Goal: Information Seeking & Learning: Learn about a topic

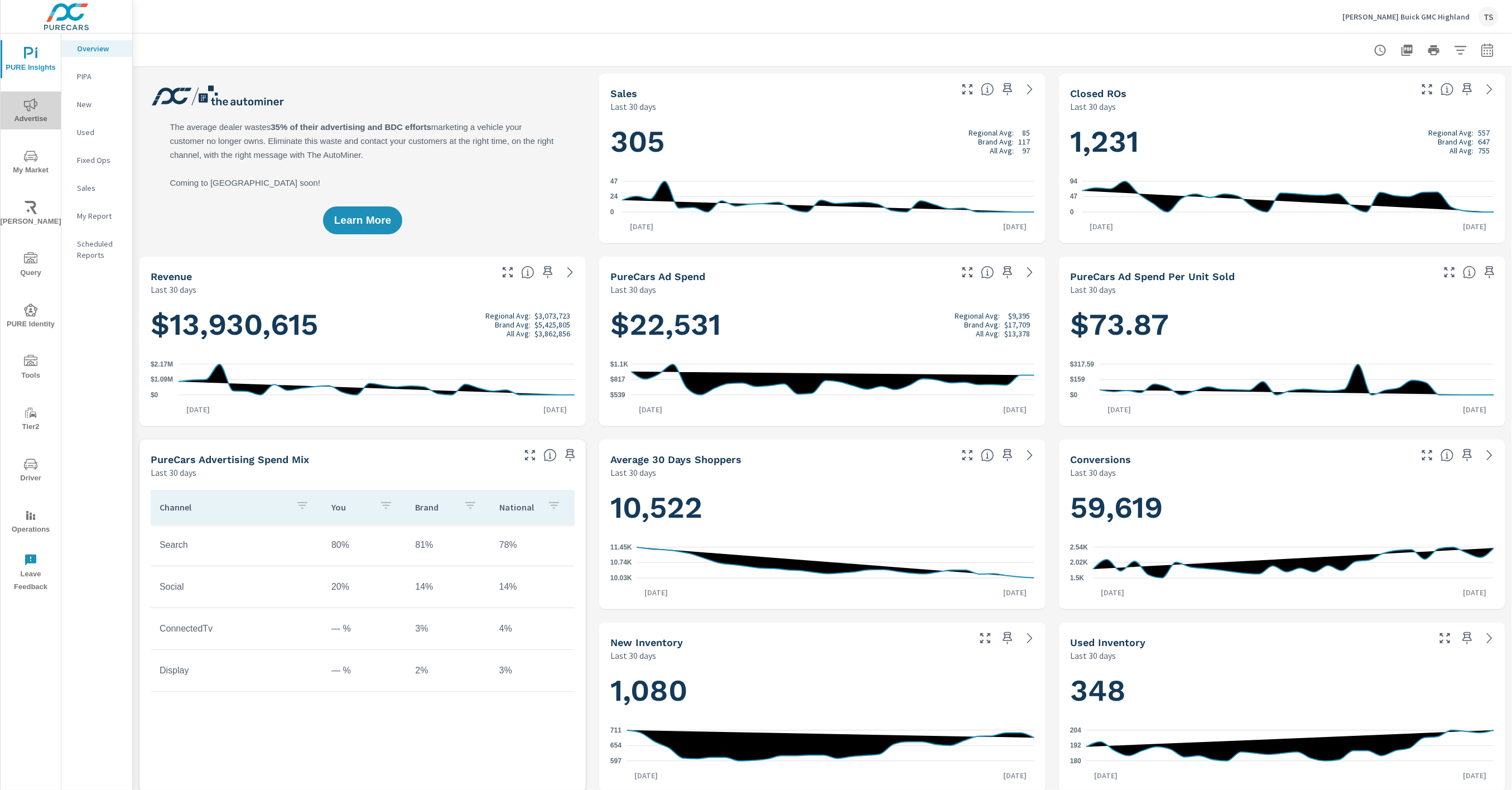
click at [44, 103] on span "Advertise" at bounding box center [30, 111] width 54 height 27
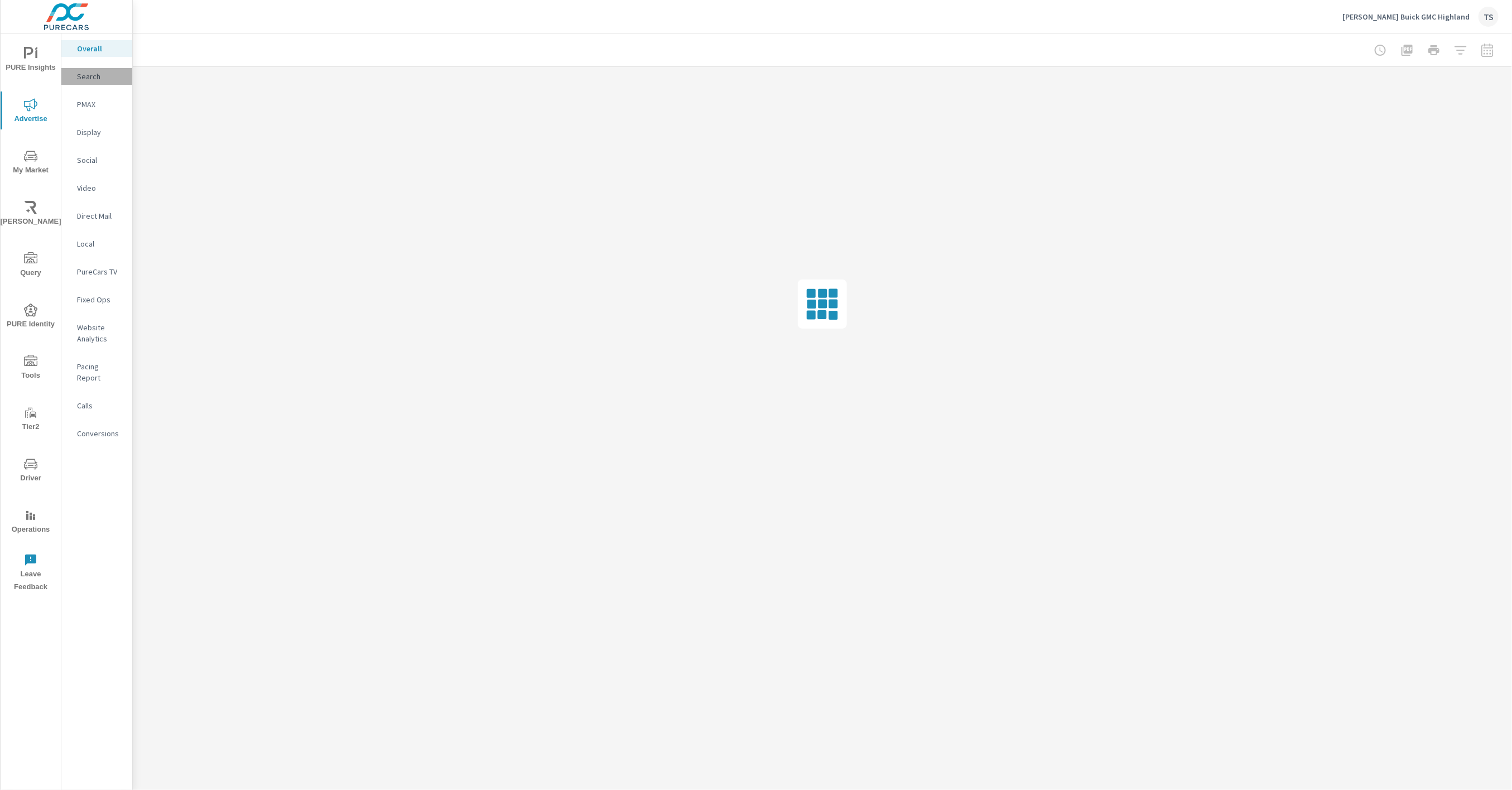
click at [111, 80] on p "Search" at bounding box center [100, 76] width 47 height 11
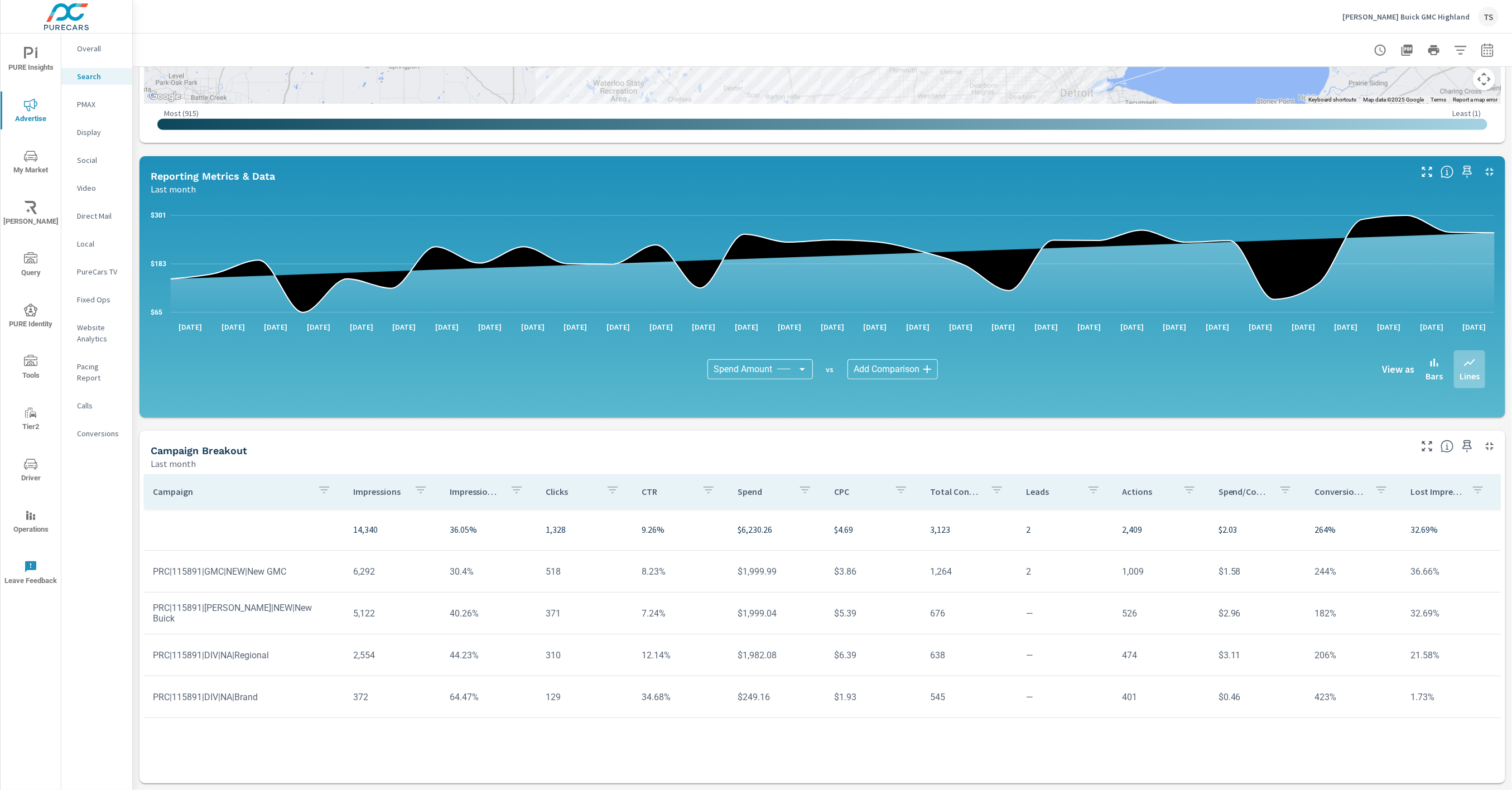
scroll to position [463, 0]
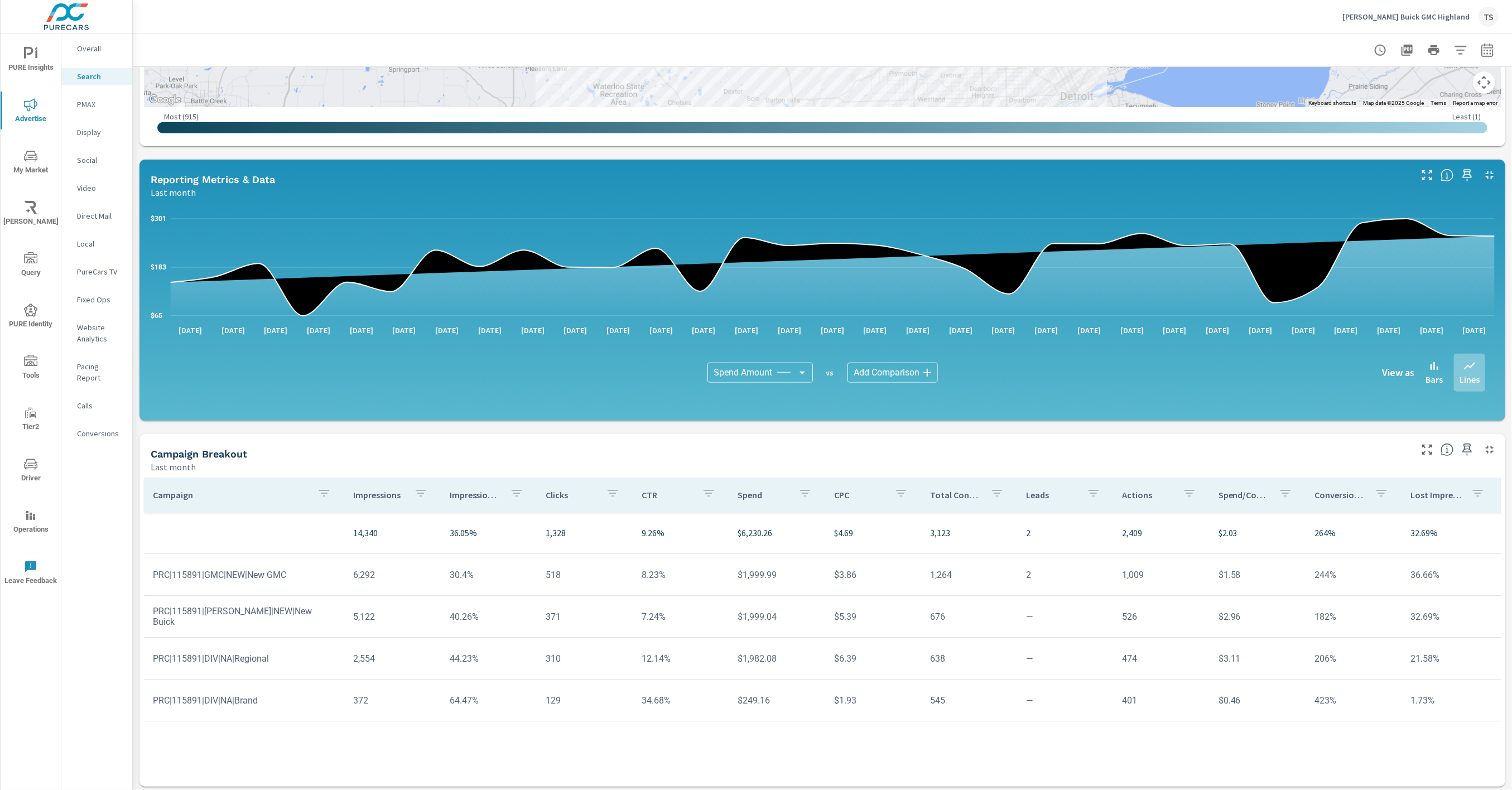
click at [73, 425] on div "Conversions" at bounding box center [96, 434] width 71 height 17
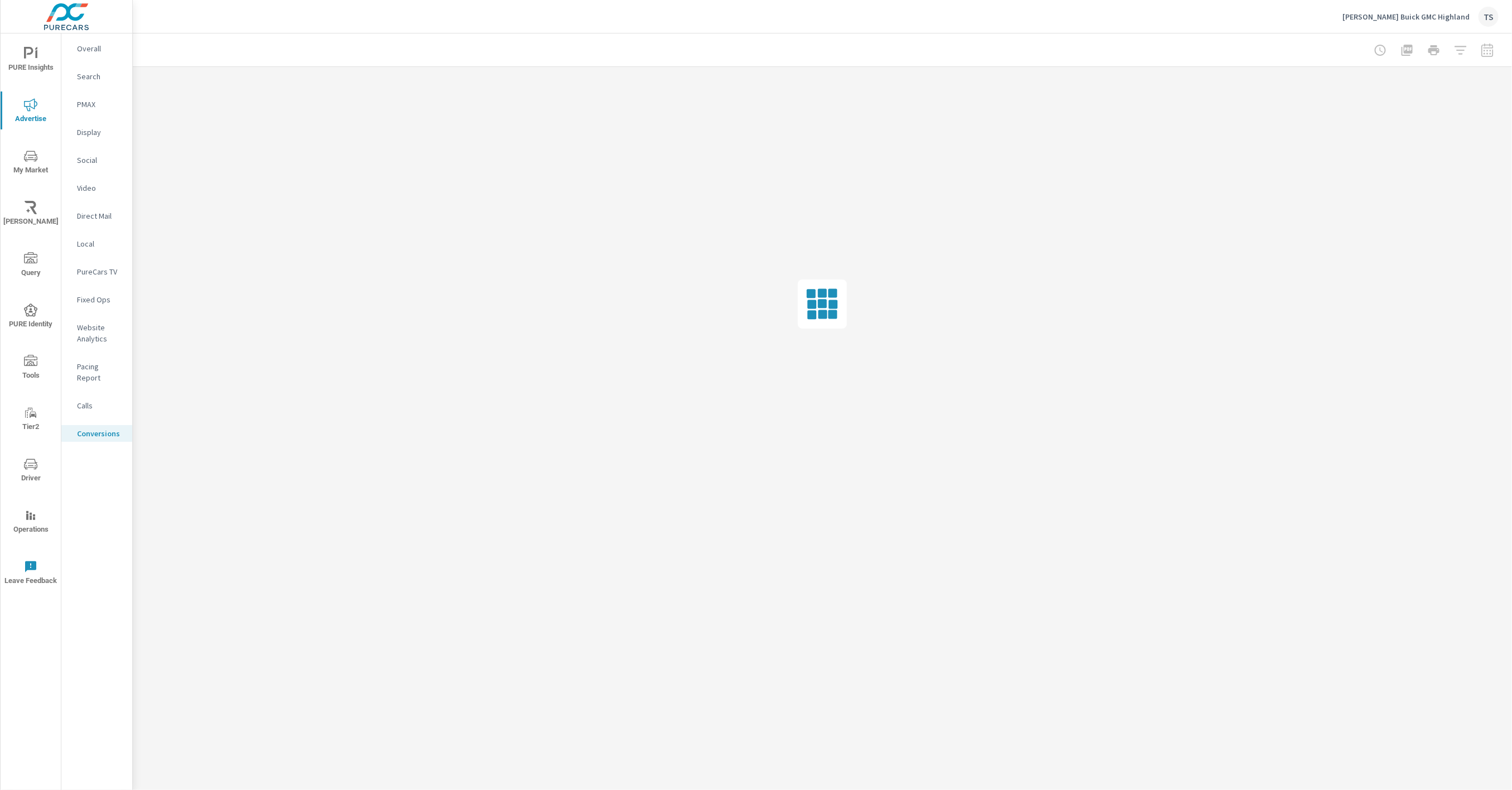
click at [97, 400] on p "Calls" at bounding box center [100, 405] width 47 height 11
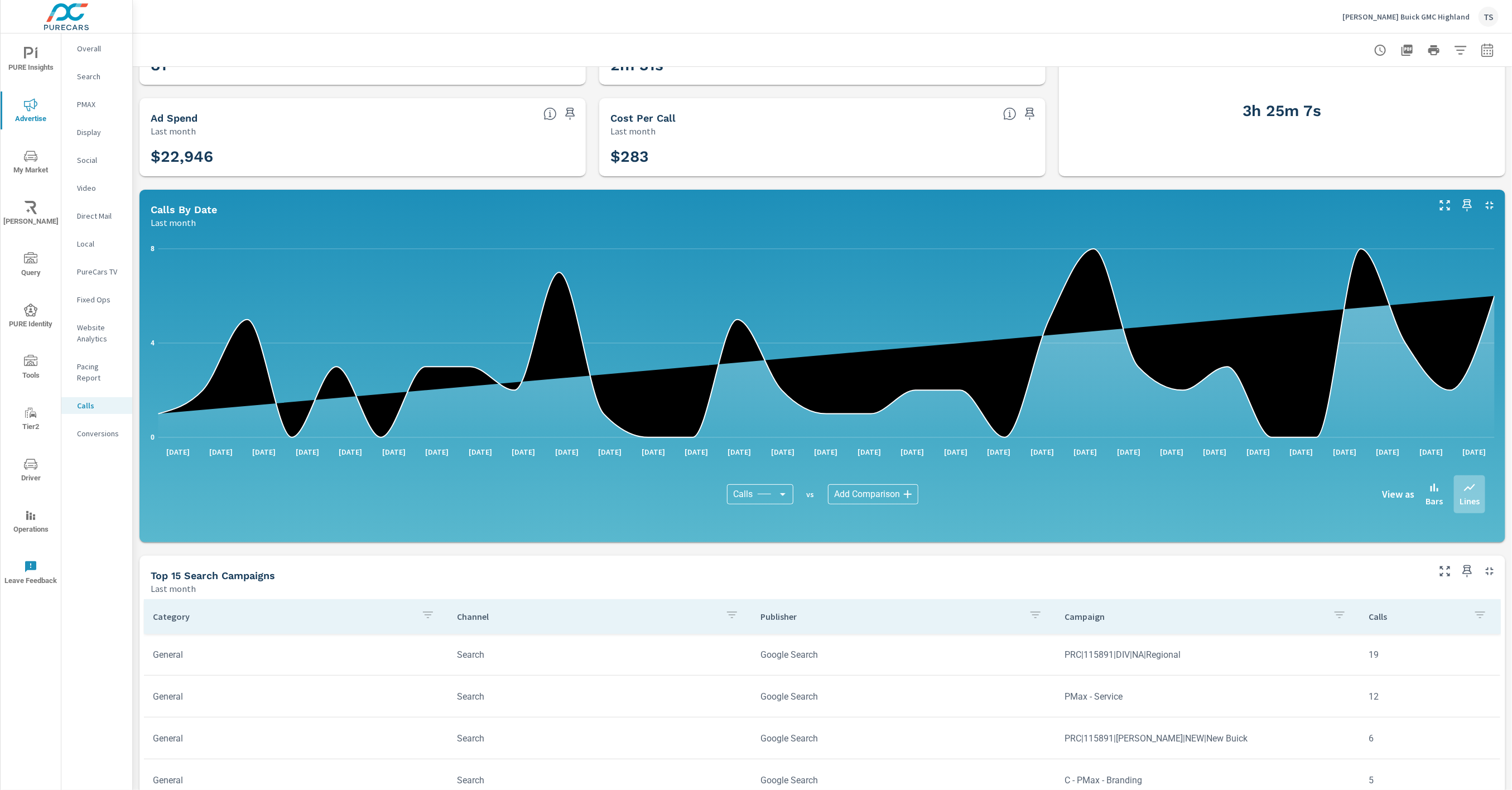
scroll to position [77, 0]
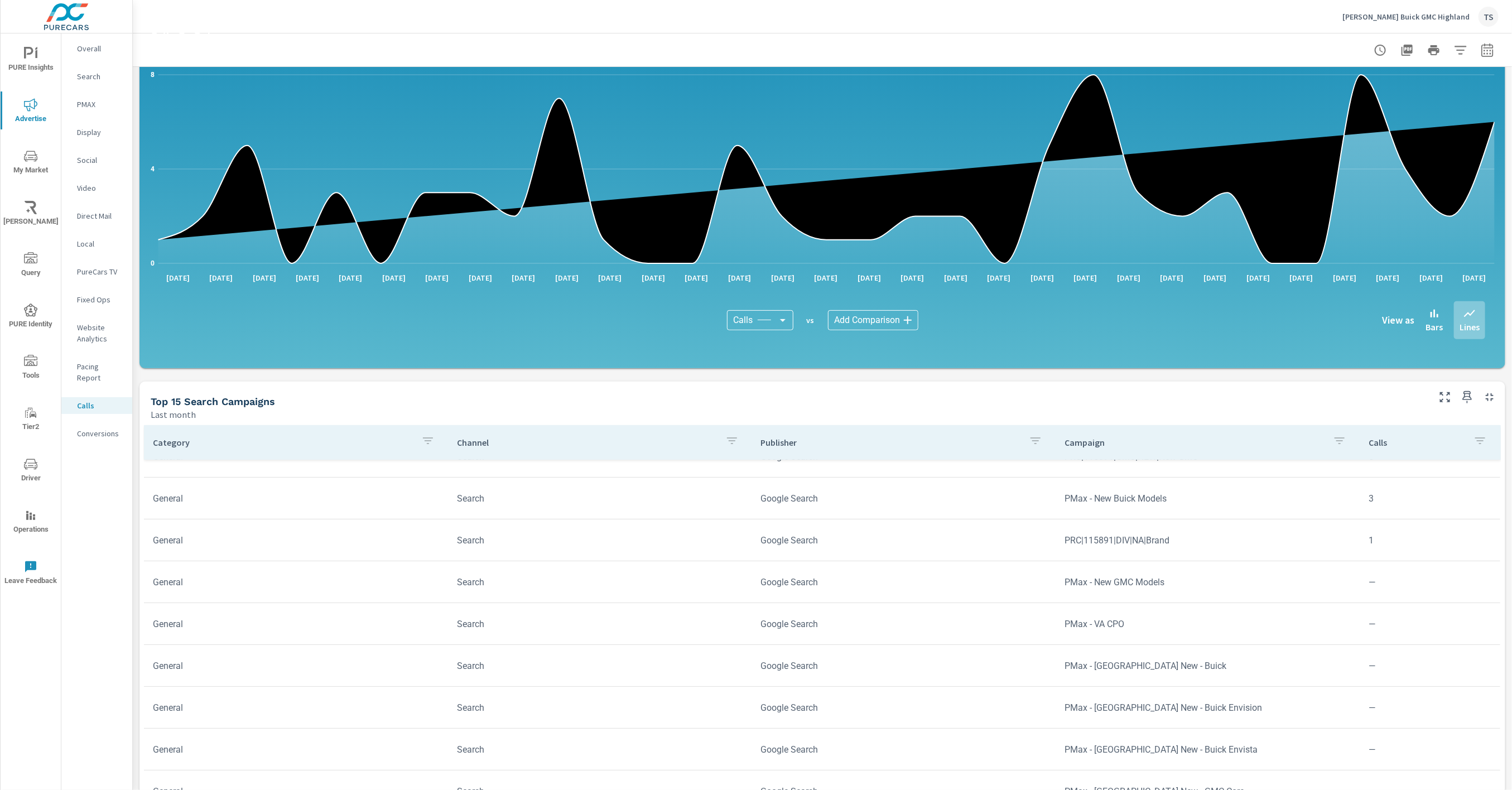
scroll to position [375, 0]
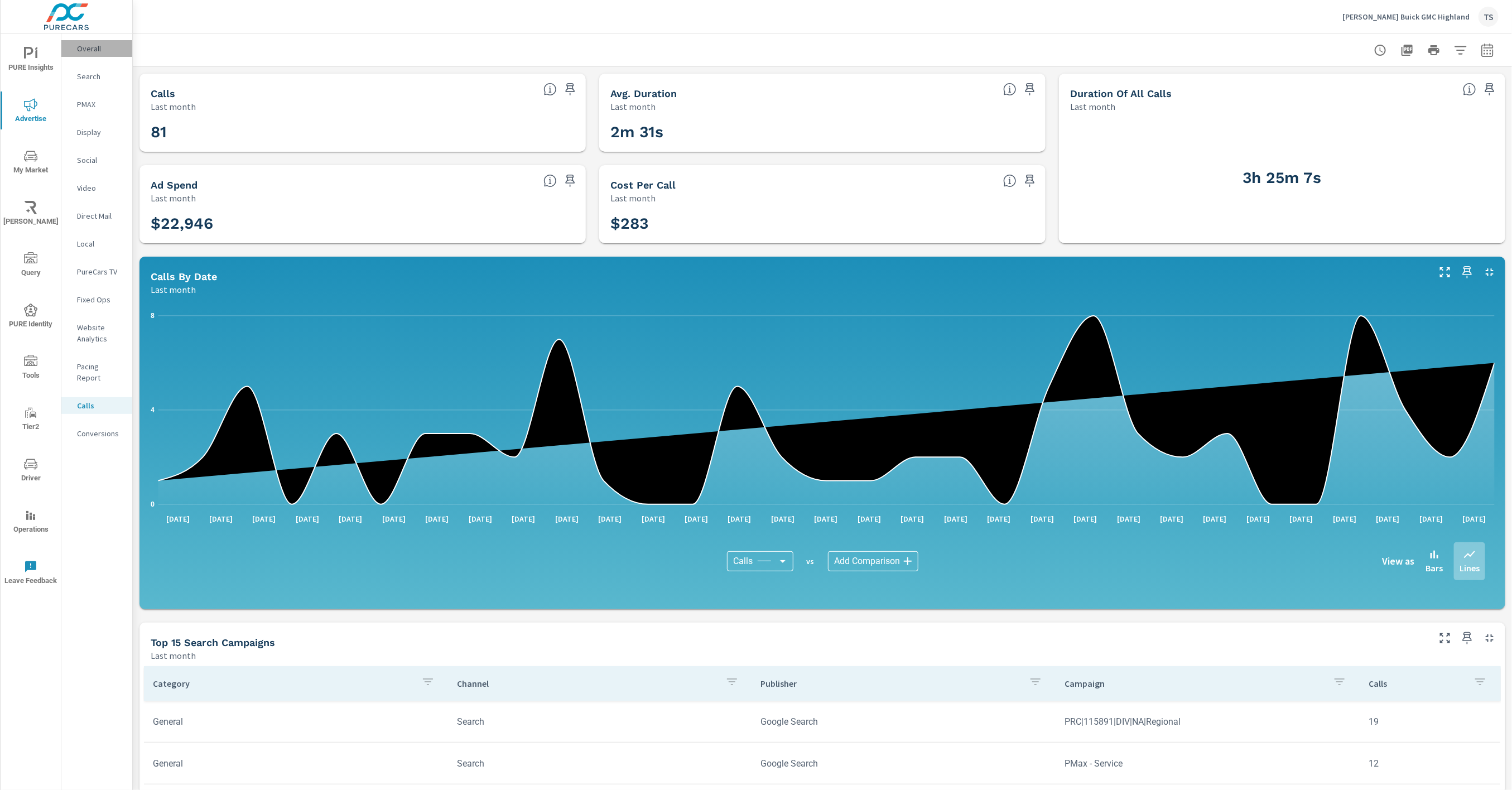
click at [91, 56] on div "Overall" at bounding box center [96, 48] width 71 height 17
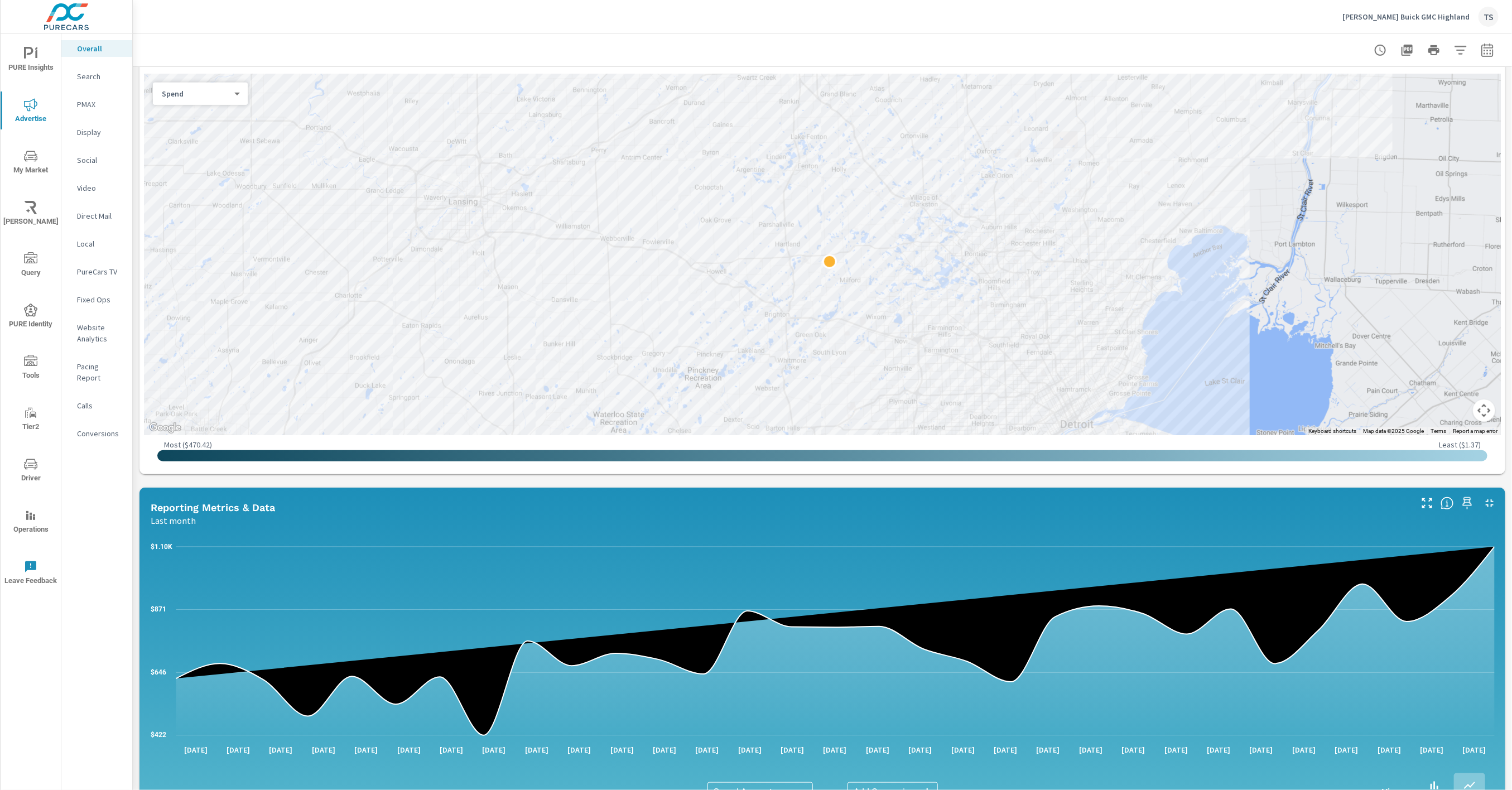
scroll to position [832, 0]
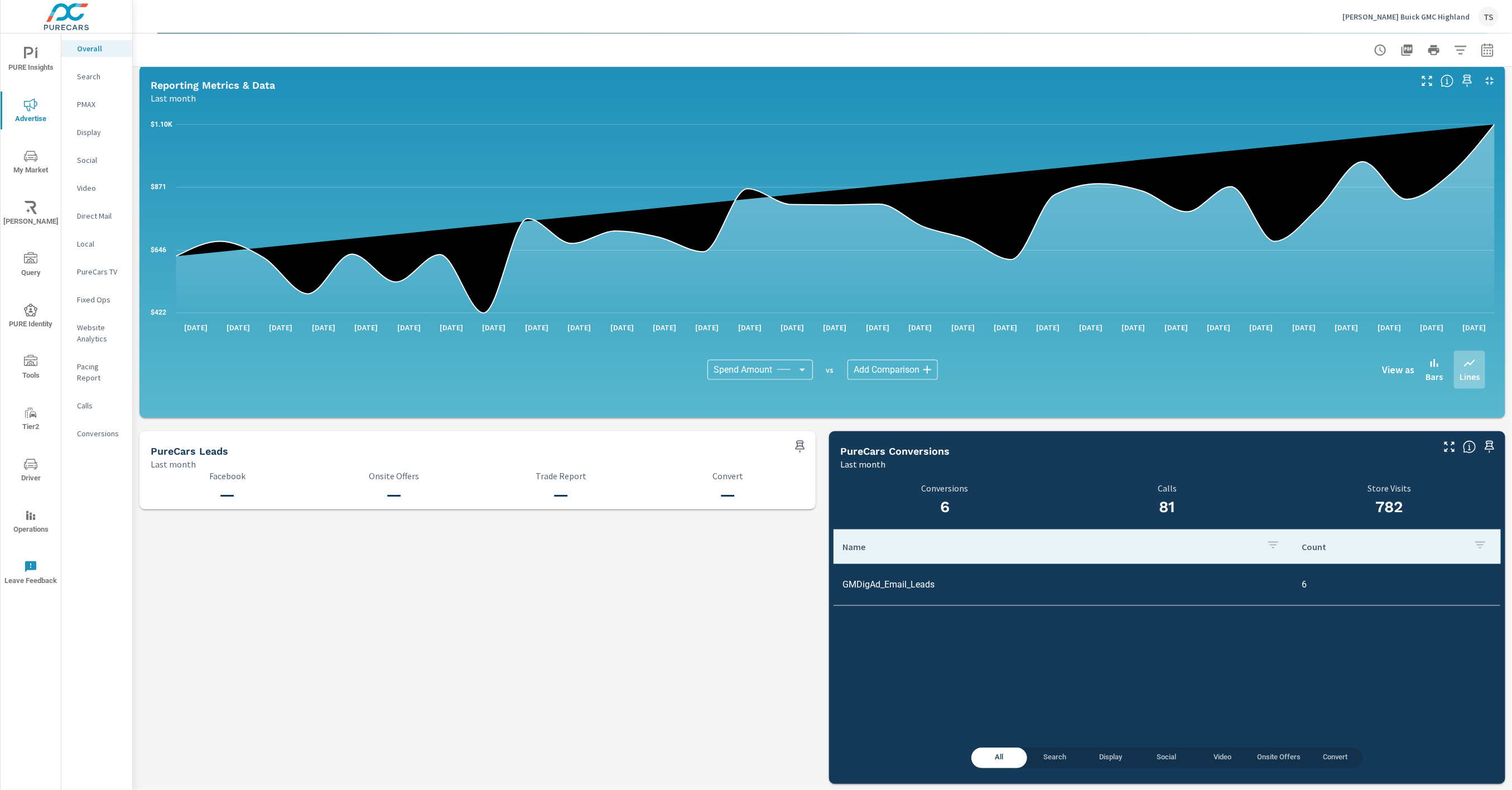
click at [1044, 670] on div "Name Count GMDigAd_Email_Leads 6" at bounding box center [1167, 630] width 667 height 201
click at [1078, 590] on td "GMDigAd_Email_Leads" at bounding box center [1064, 584] width 460 height 28
click at [927, 584] on td "GMDigAd_Email_Leads" at bounding box center [1064, 584] width 460 height 28
drag, startPoint x: 904, startPoint y: 615, endPoint x: 958, endPoint y: 658, distance: 69.0
click at [904, 615] on div "Name Count GMDigAd_Email_Leads 6" at bounding box center [1167, 630] width 667 height 201
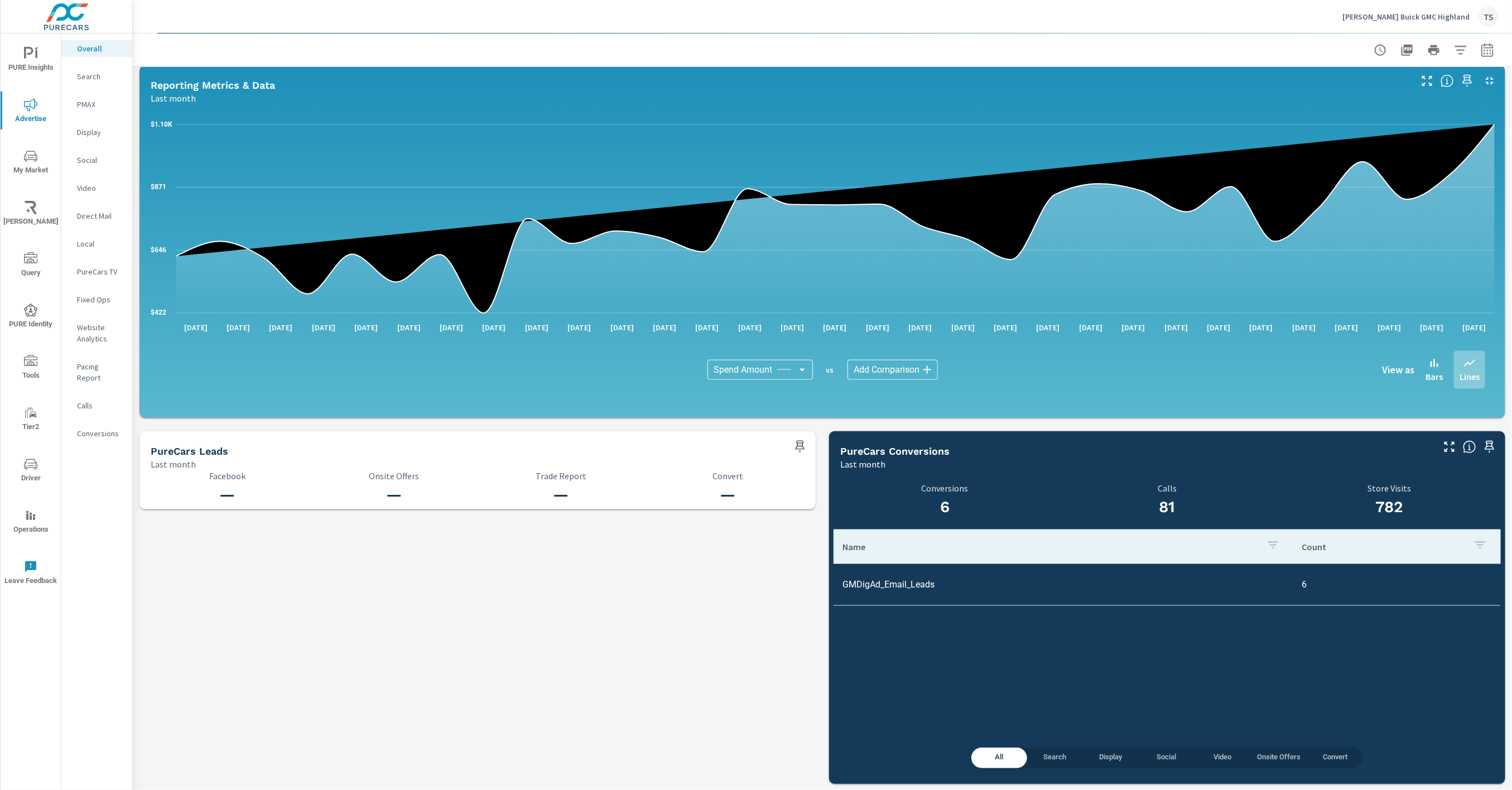
click at [1044, 757] on span "Search" at bounding box center [1055, 757] width 42 height 13
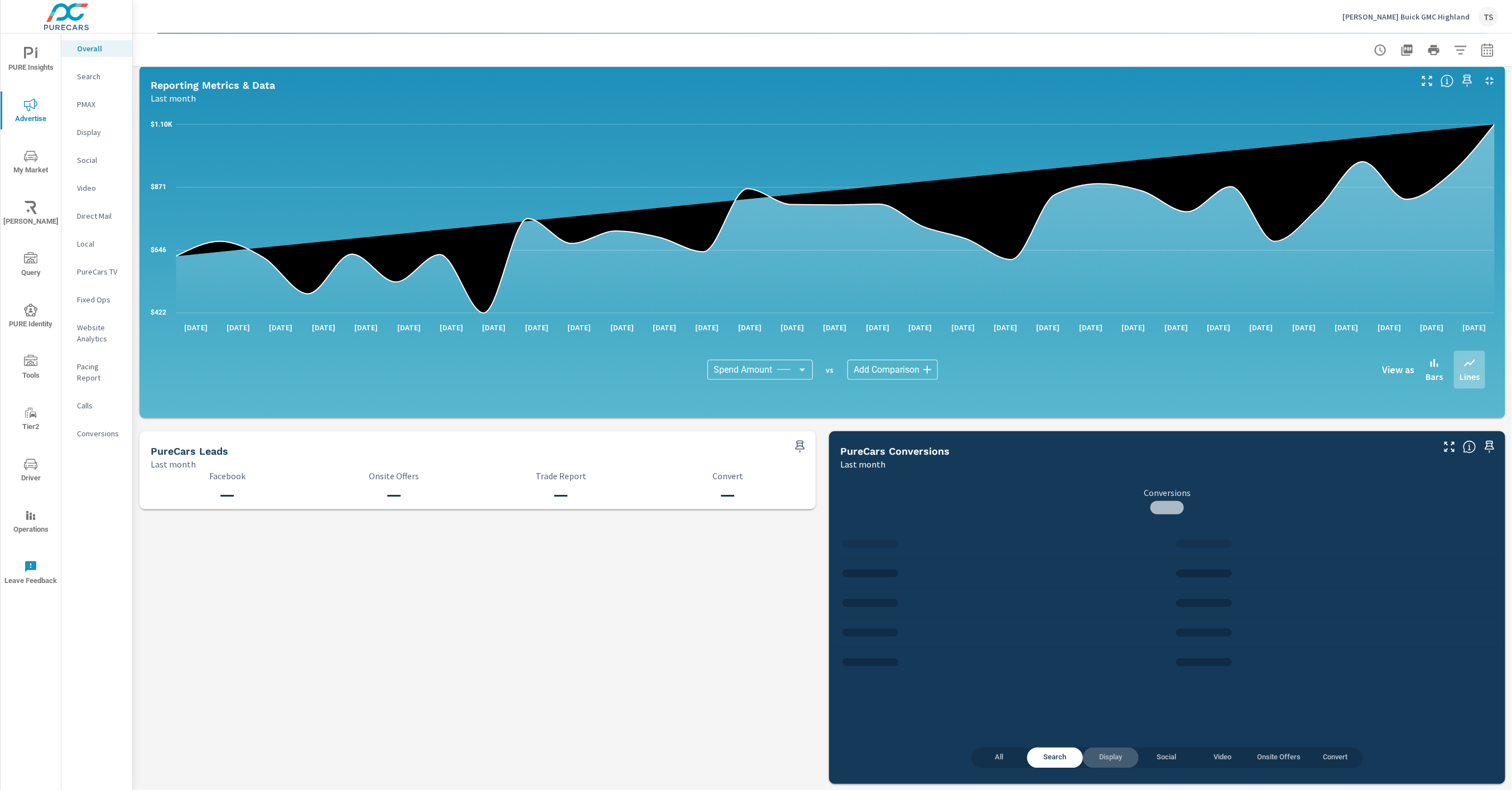
click at [1118, 752] on span "Display" at bounding box center [1111, 757] width 42 height 13
click at [1055, 767] on button "Search" at bounding box center [1055, 758] width 56 height 21
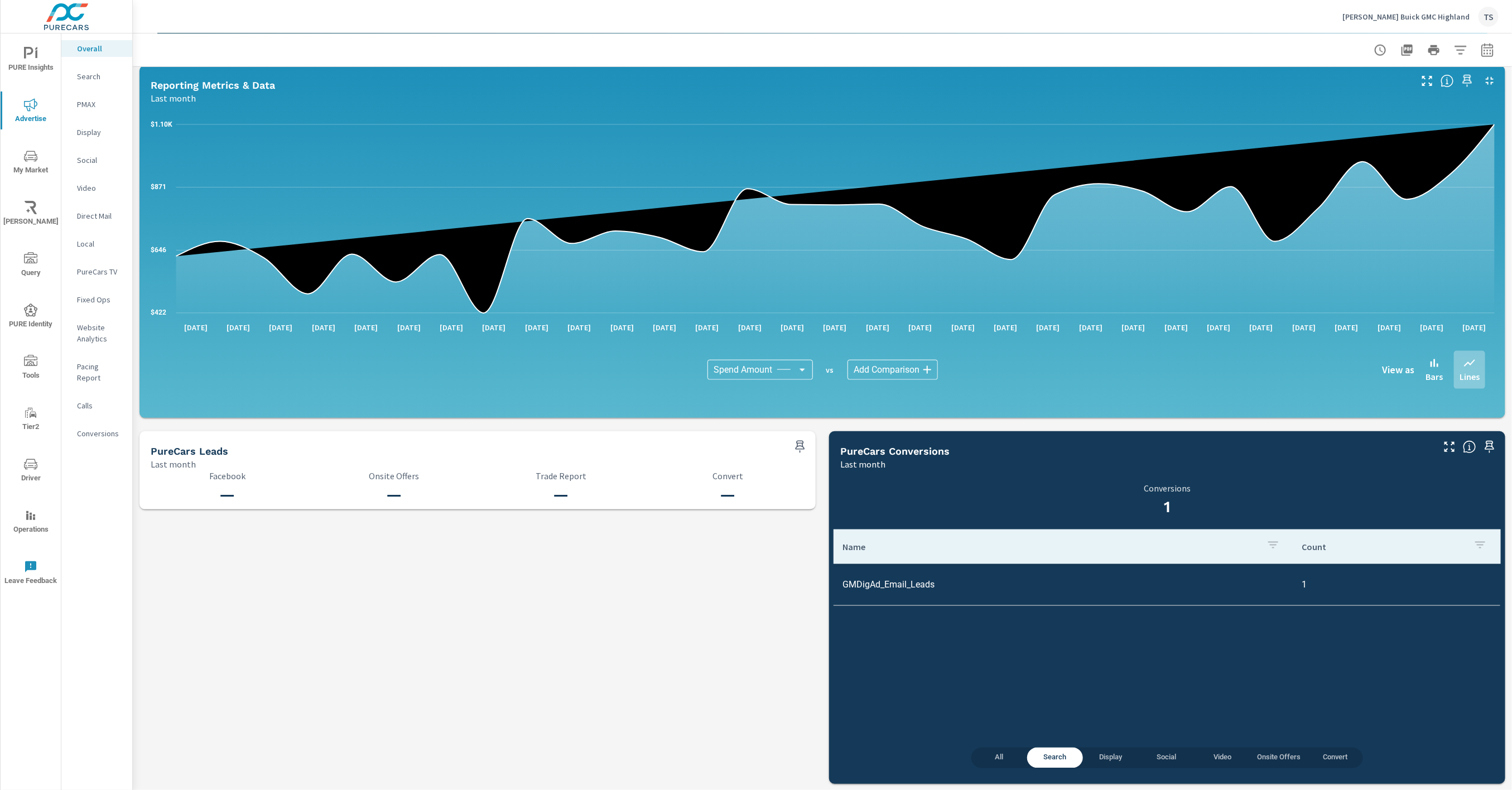
click at [1005, 745] on div "Name Count GMDigAd_Email_Leads 1" at bounding box center [1167, 638] width 667 height 218
click at [987, 745] on div "Name Count GMDigAd_Email_Leads 1" at bounding box center [1167, 638] width 667 height 218
click at [1005, 746] on div "Name Count GMDigAd_Email_Leads 1" at bounding box center [1167, 638] width 667 height 218
click at [1018, 765] on button "All" at bounding box center [1000, 758] width 56 height 21
click at [1055, 756] on span "Search" at bounding box center [1055, 757] width 42 height 13
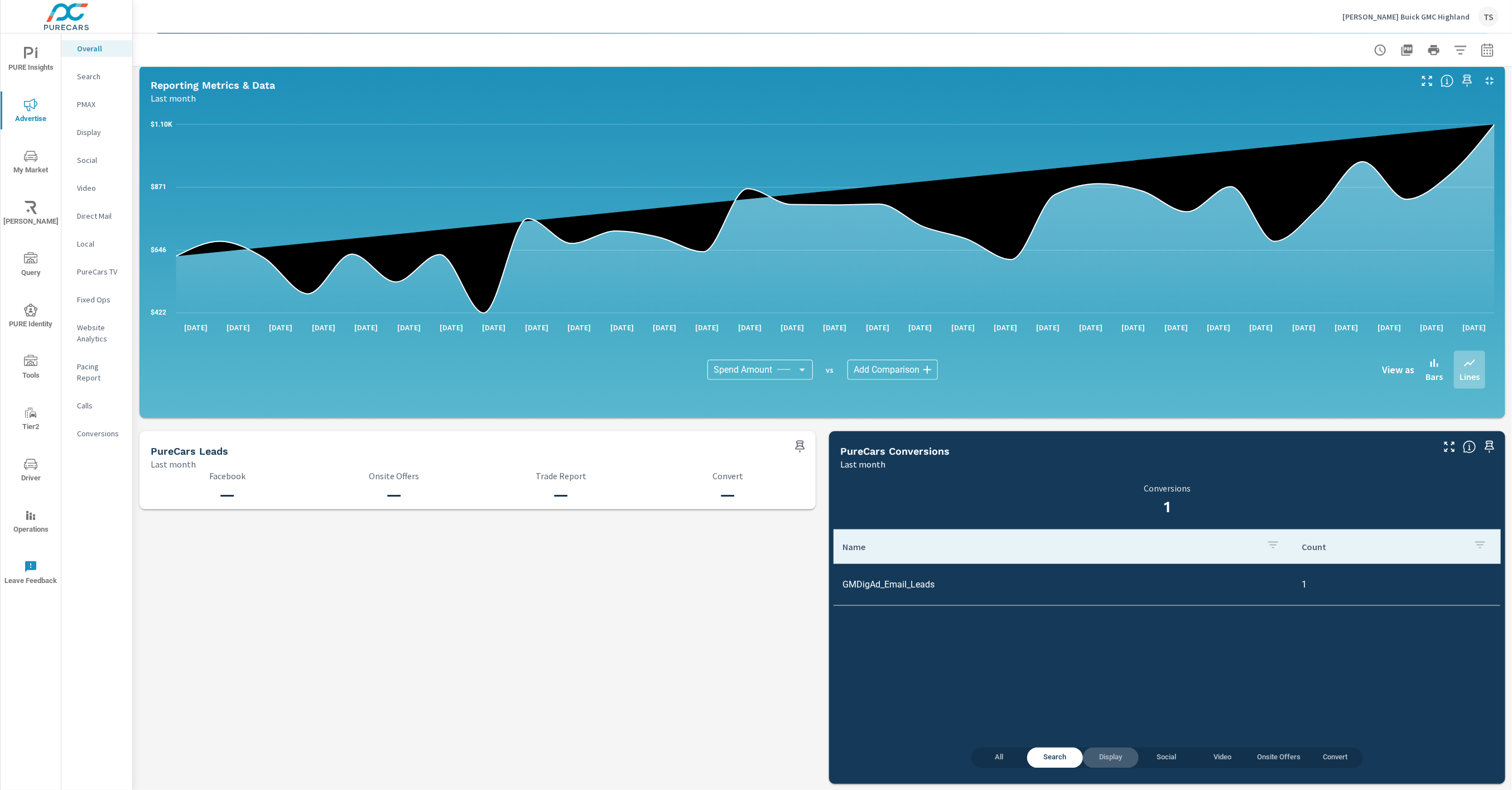
click at [1102, 757] on span "Display" at bounding box center [1111, 757] width 42 height 13
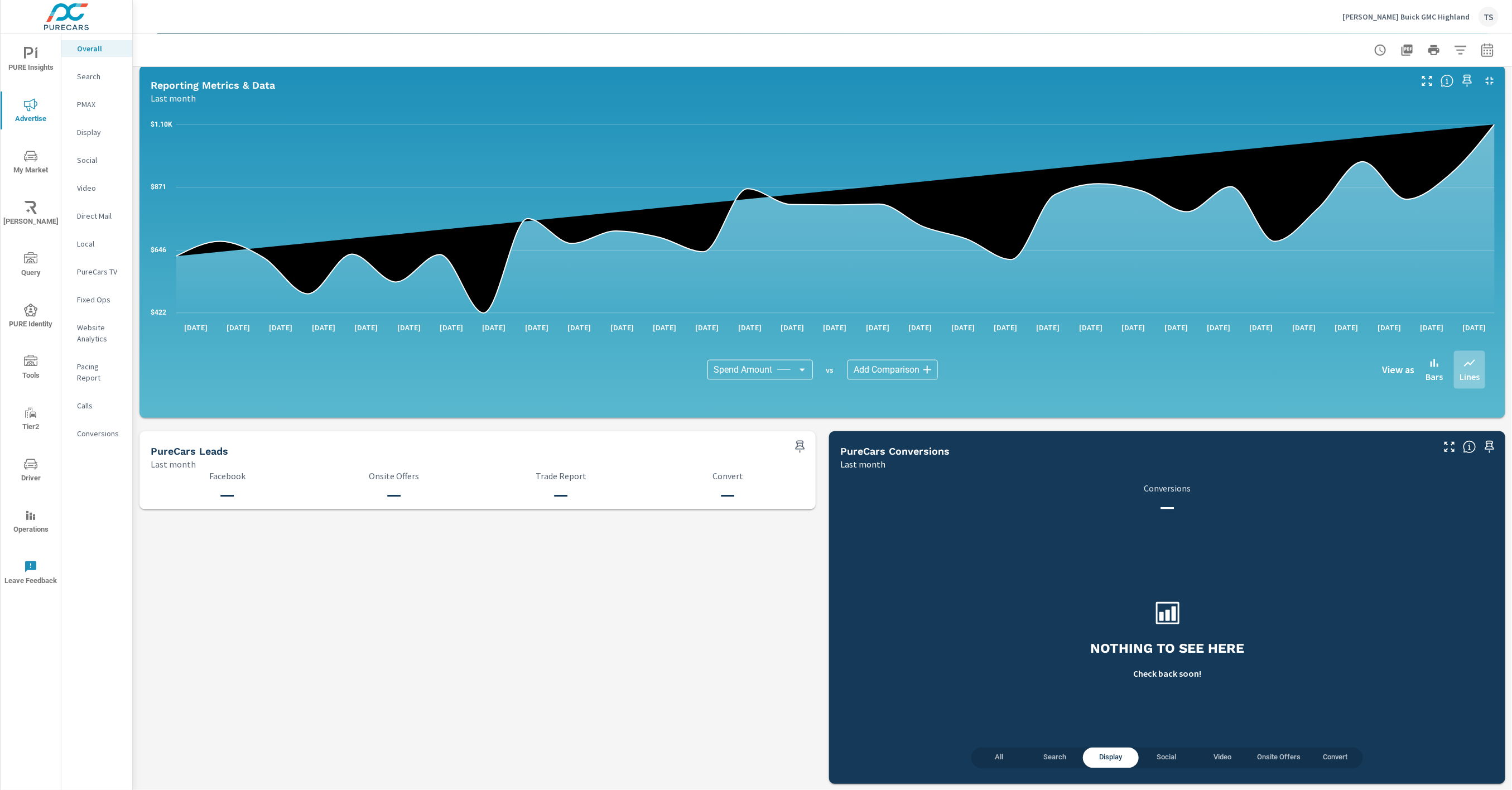
click at [1162, 758] on span "Social" at bounding box center [1167, 757] width 42 height 13
drag, startPoint x: 1216, startPoint y: 757, endPoint x: 1225, endPoint y: 759, distance: 9.2
click at [1216, 757] on span "Video" at bounding box center [1223, 757] width 42 height 13
click at [1278, 761] on span "Onsite Offers" at bounding box center [1279, 757] width 44 height 13
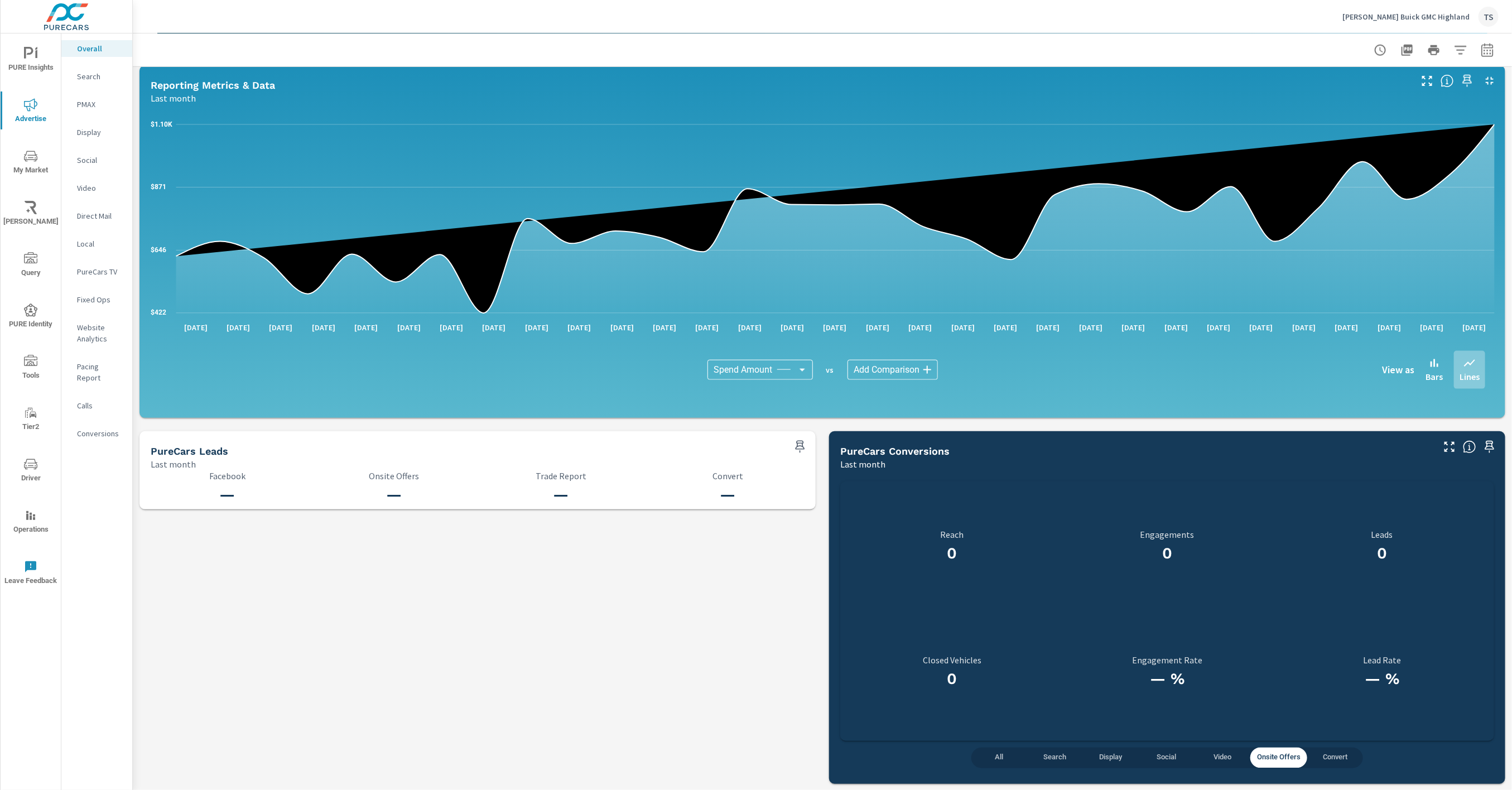
click at [1341, 759] on span "Convert" at bounding box center [1335, 757] width 42 height 13
click at [99, 434] on nav "Overall Search PMAX Display Social Video Direct Mail Local PureCars TV Fixed Op…" at bounding box center [96, 245] width 71 height 424
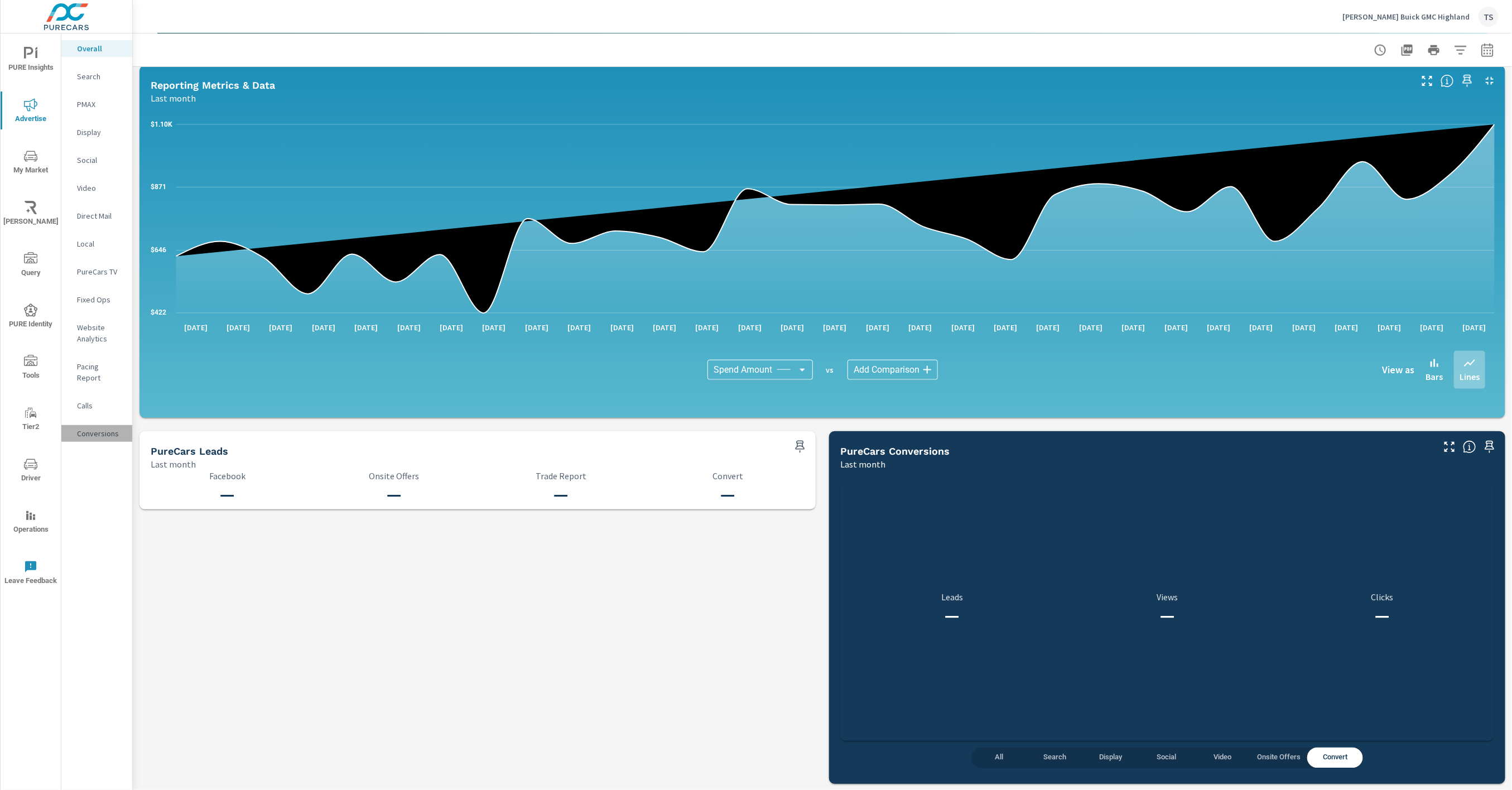
click at [102, 428] on div "Conversions" at bounding box center [96, 434] width 71 height 17
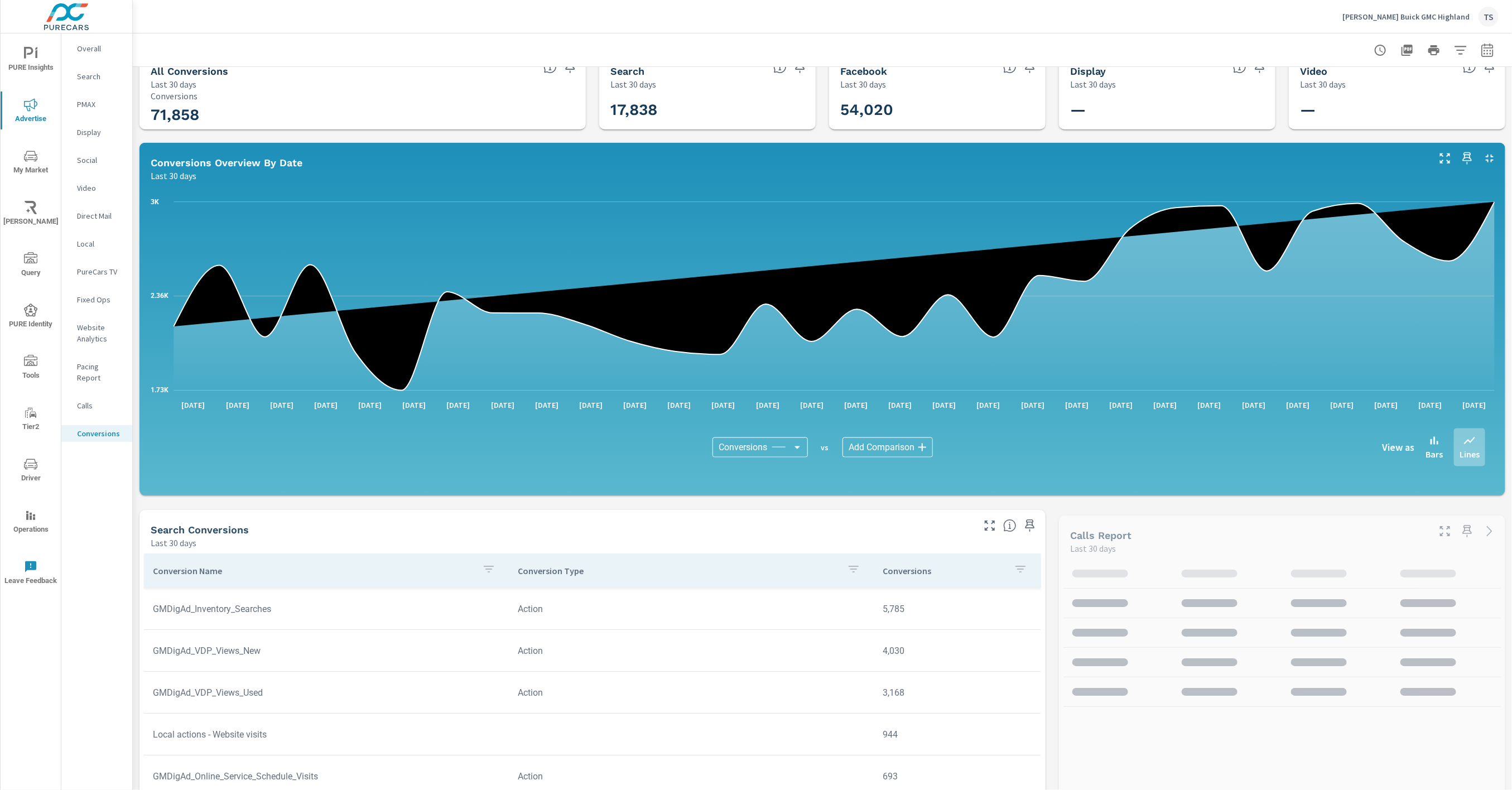
scroll to position [24, 0]
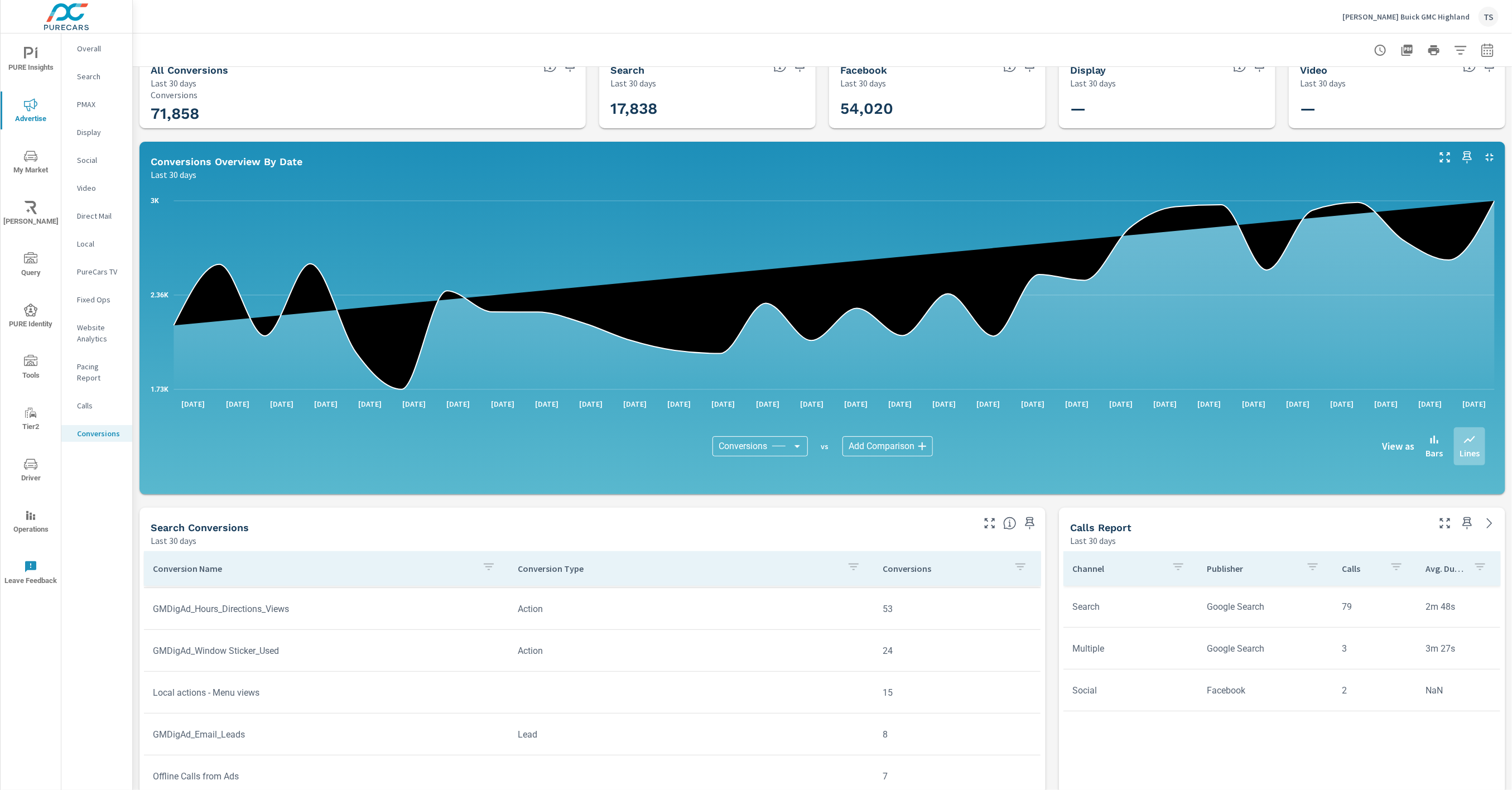
scroll to position [3, 0]
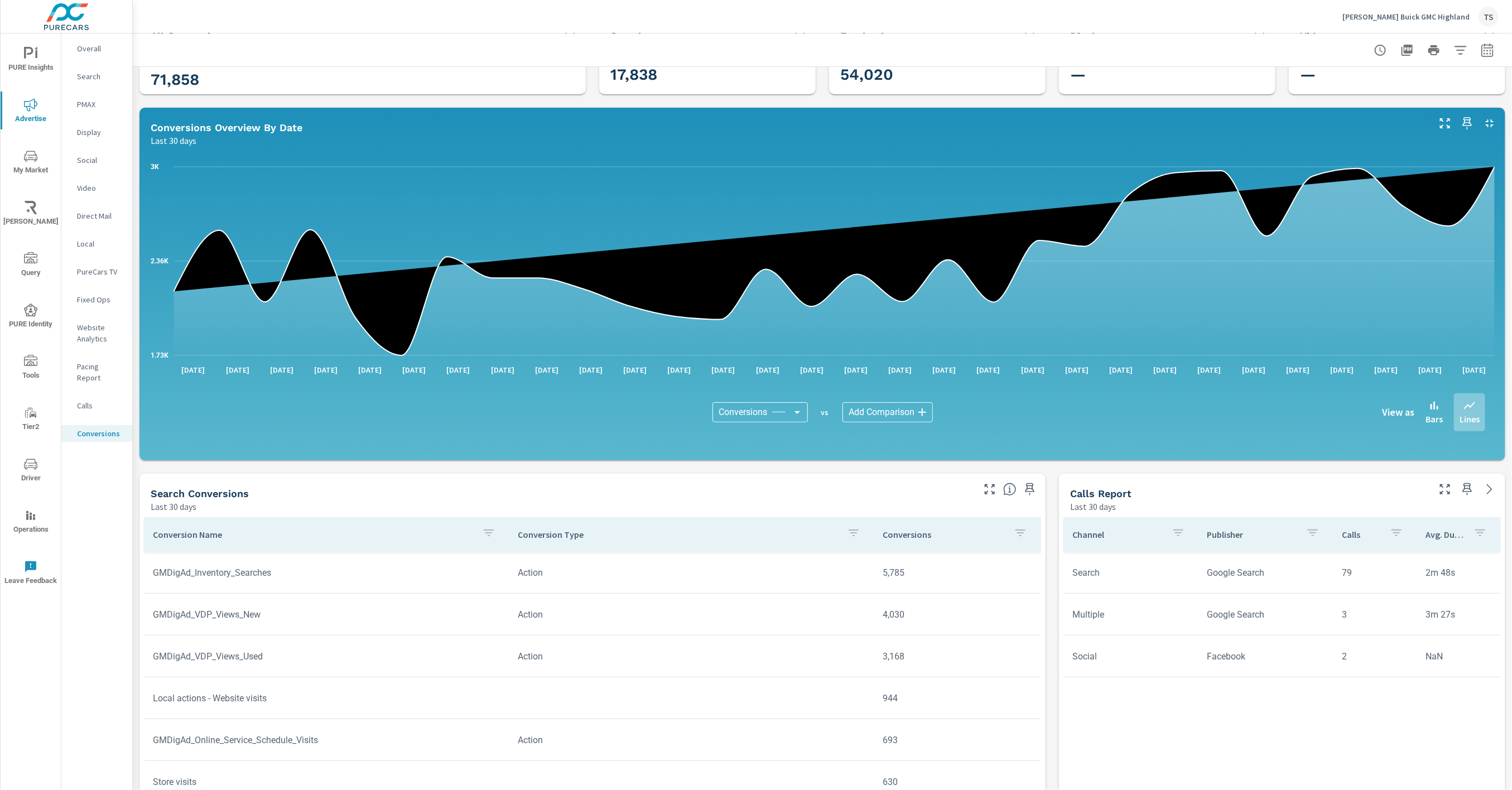
scroll to position [58, 0]
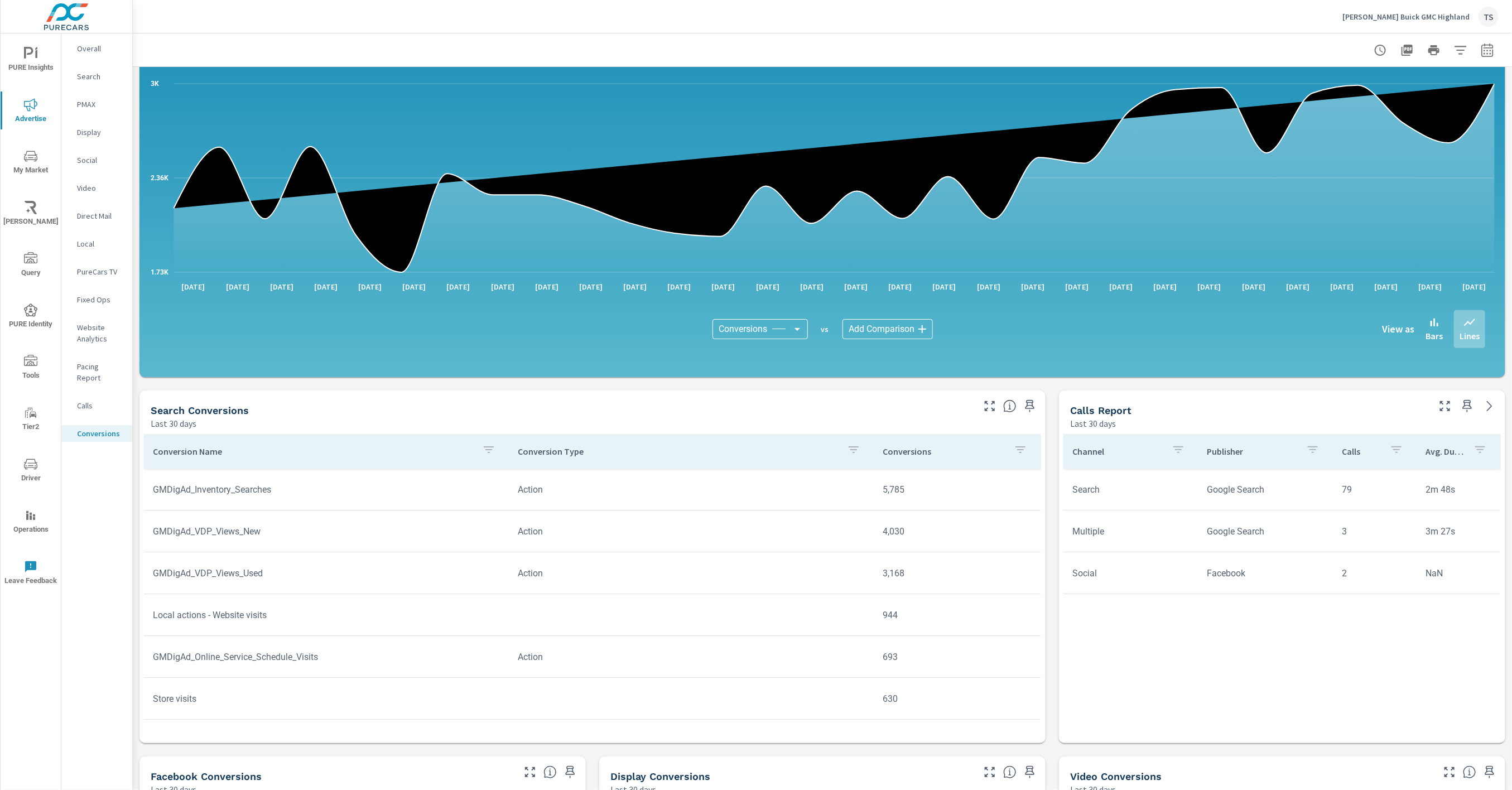
scroll to position [123, 0]
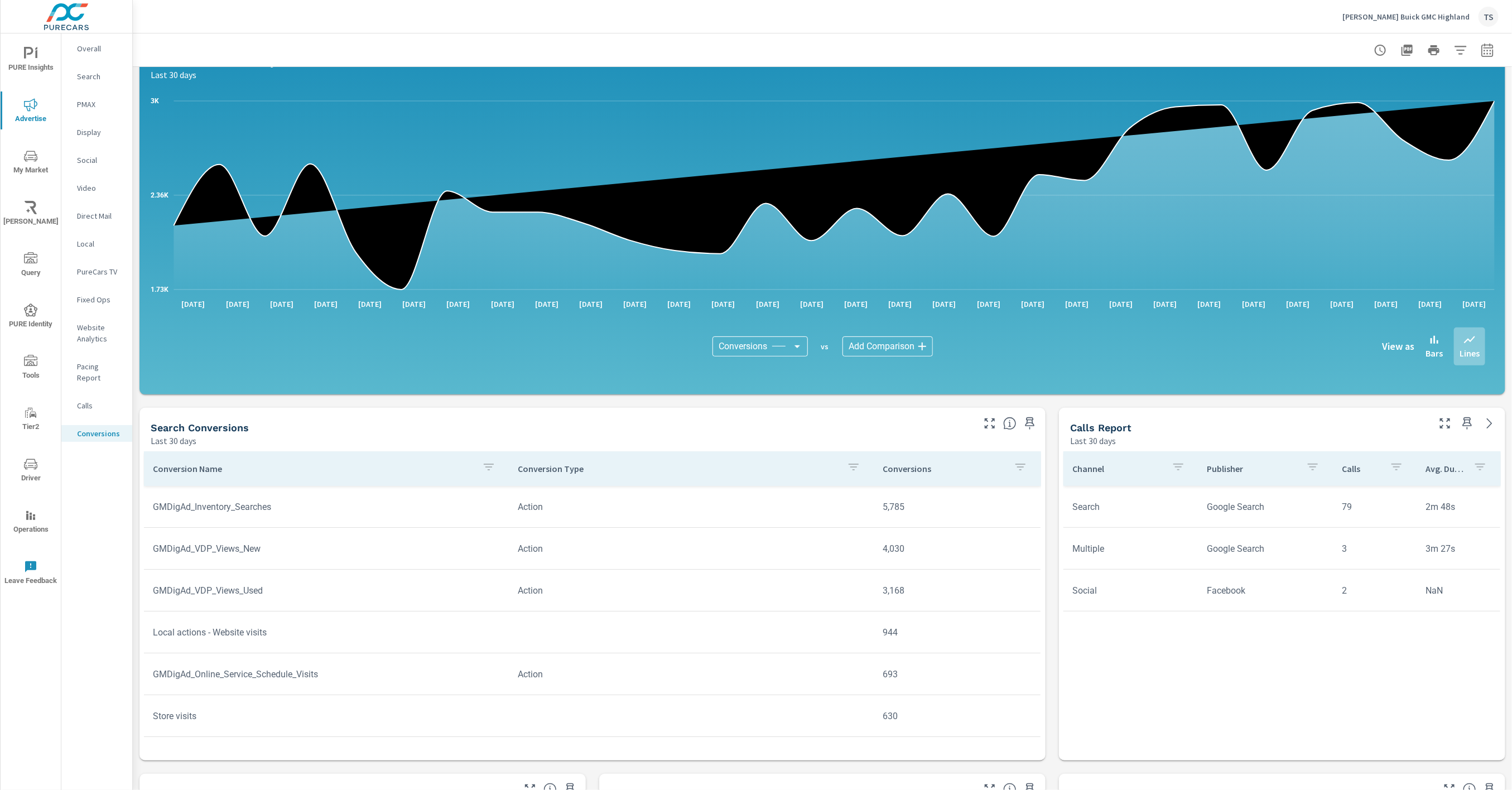
click at [88, 400] on p "Calls" at bounding box center [100, 405] width 47 height 11
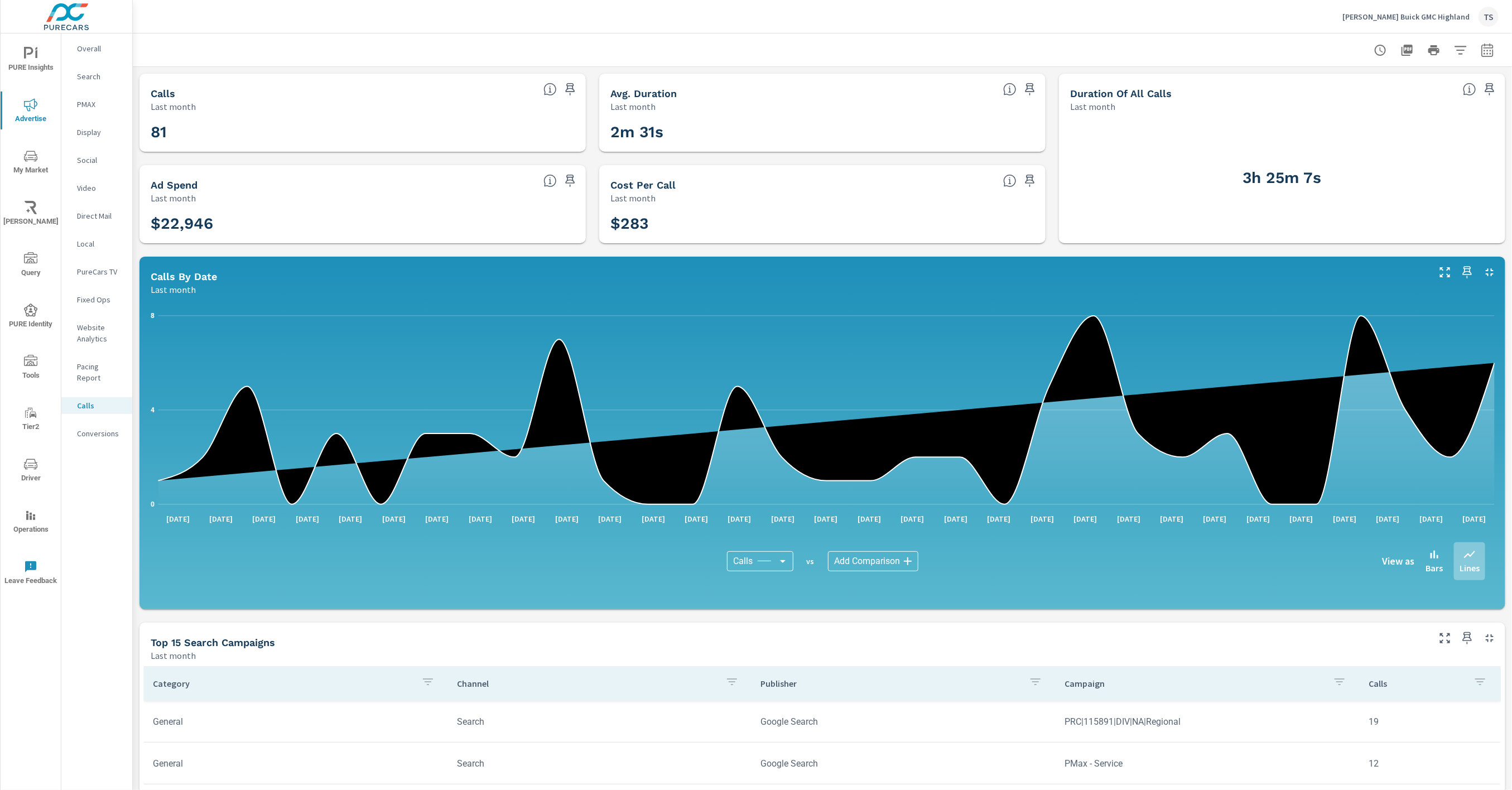
scroll to position [191, 0]
click at [39, 60] on span "PURE Insights" at bounding box center [30, 60] width 54 height 27
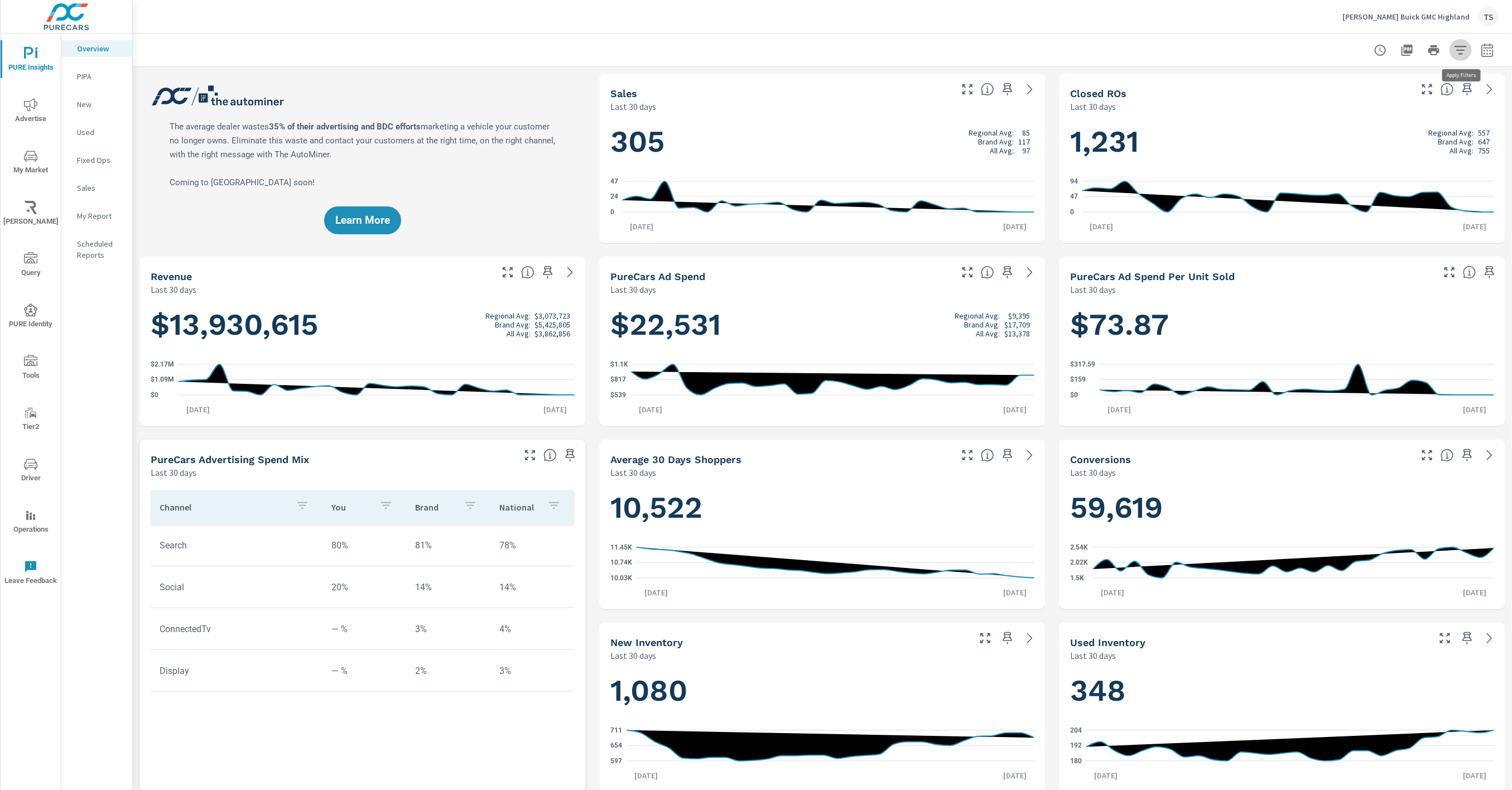
click at [1459, 48] on icon "button" at bounding box center [1461, 50] width 13 height 13
click at [1431, 82] on li "Condition" at bounding box center [1387, 79] width 169 height 27
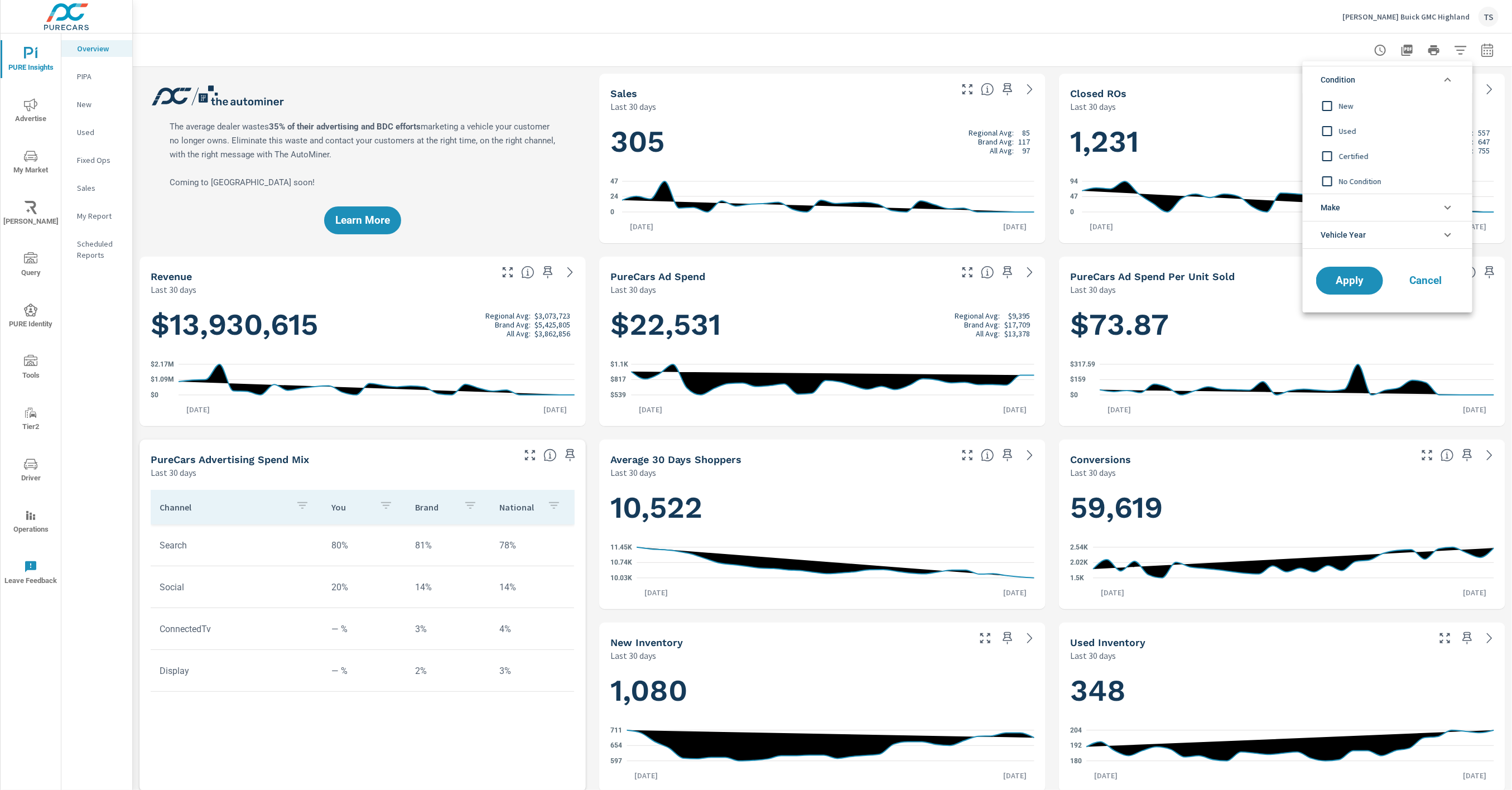
click at [1408, 206] on li "Make" at bounding box center [1387, 207] width 169 height 27
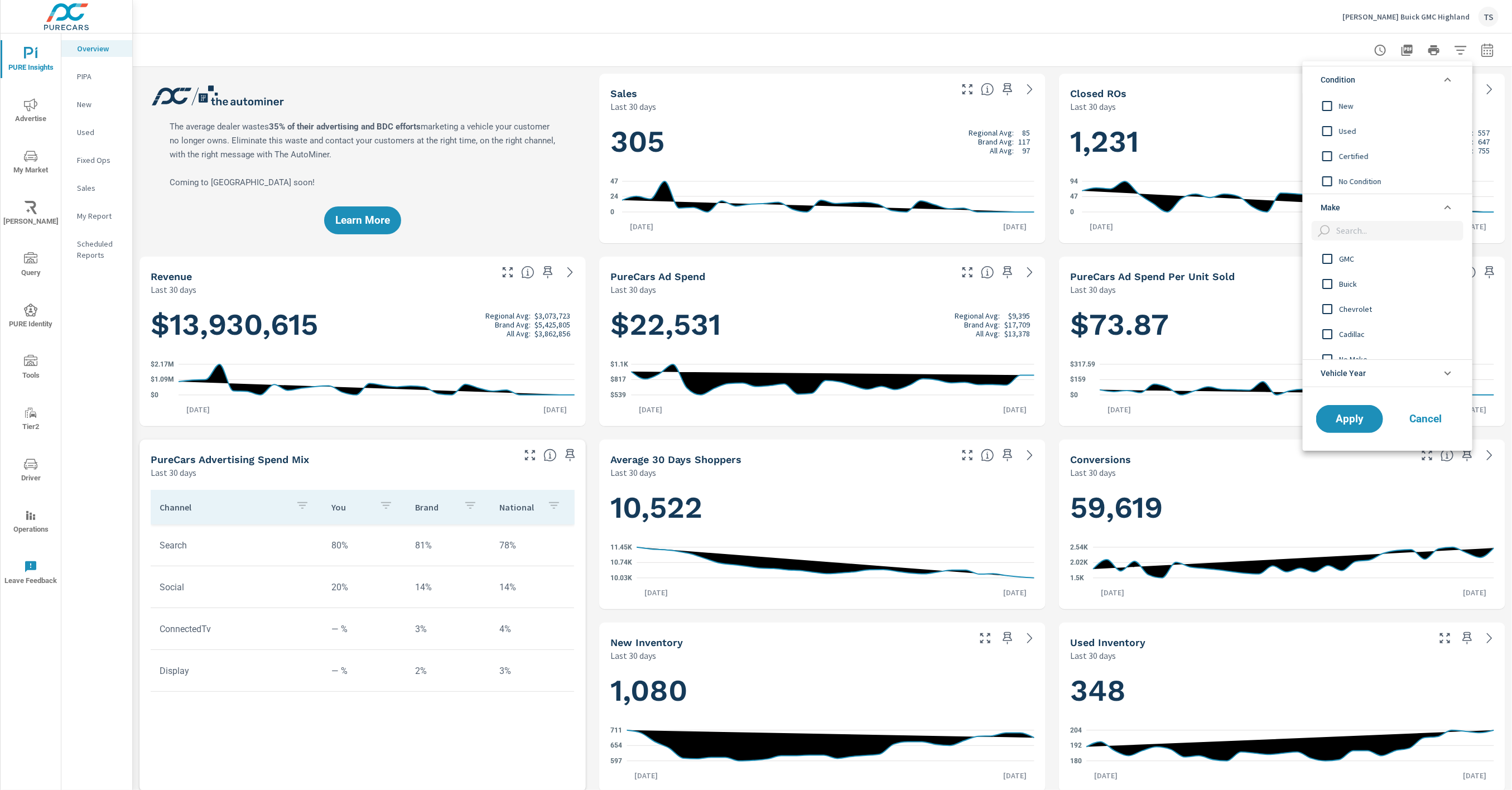
click at [1392, 371] on li "Vehicle Year" at bounding box center [1387, 373] width 169 height 28
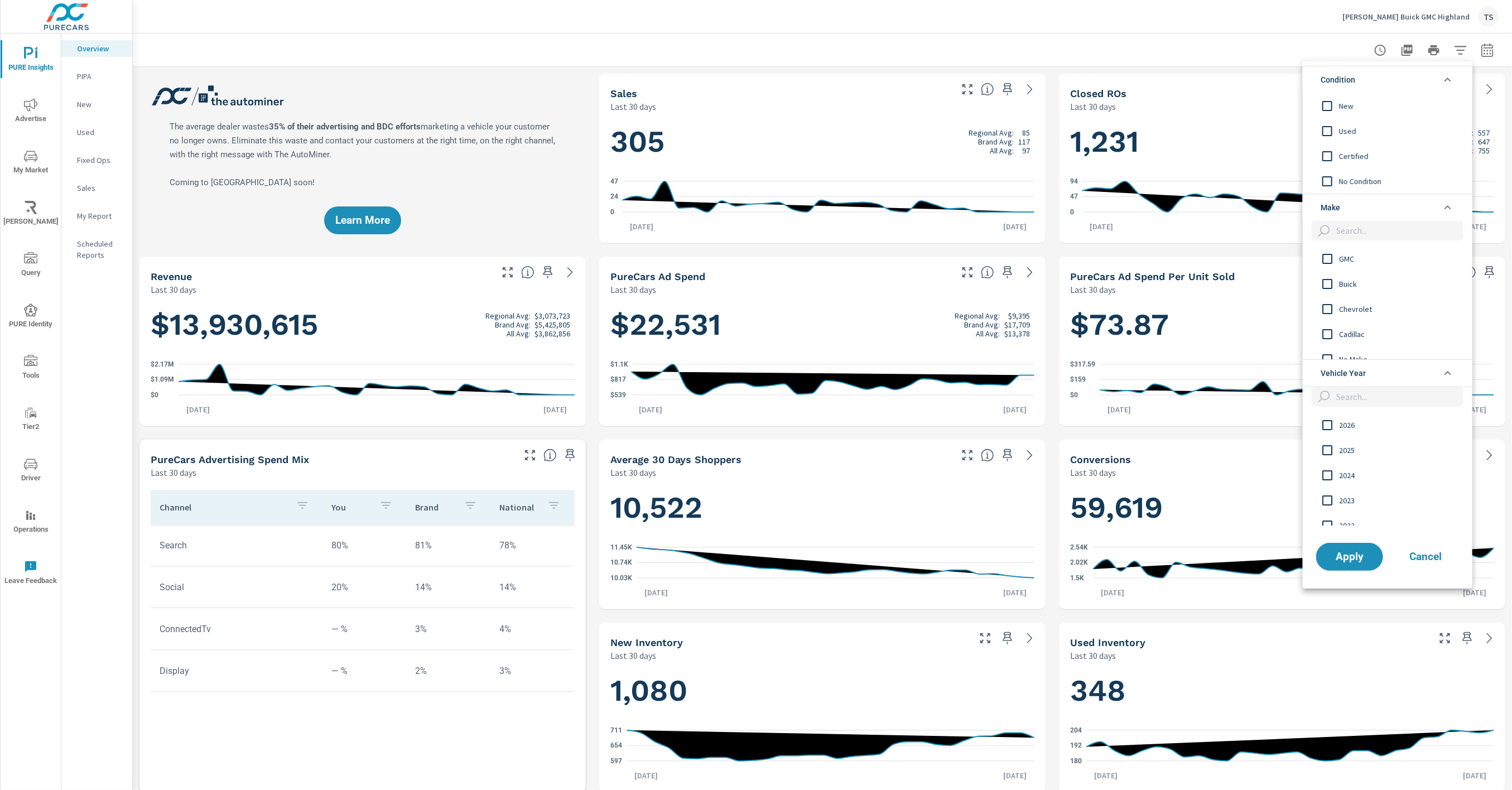
scroll to position [305, 0]
click at [1169, 249] on div at bounding box center [756, 395] width 1512 height 790
